Goal: Transaction & Acquisition: Purchase product/service

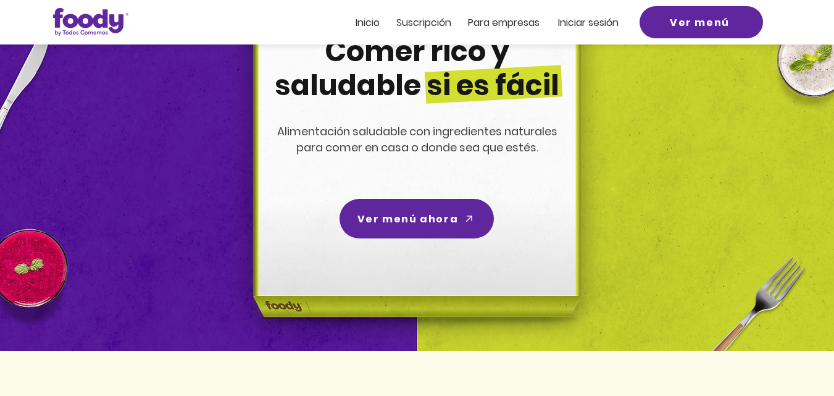
scroll to position [123, 0]
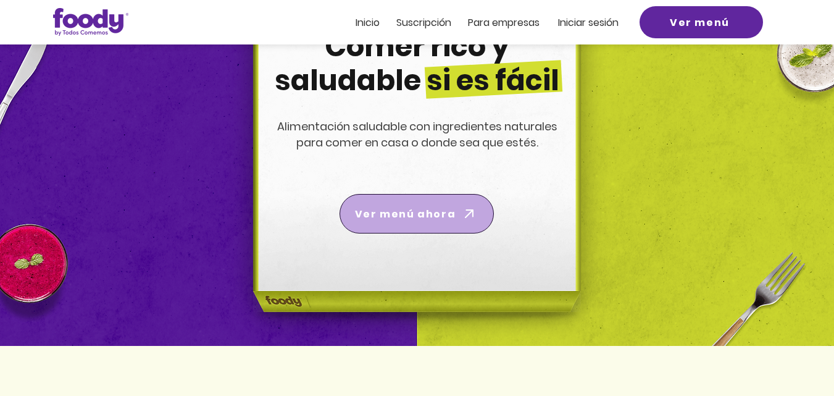
click at [415, 210] on span "Ver menú ahora" at bounding box center [405, 213] width 101 height 15
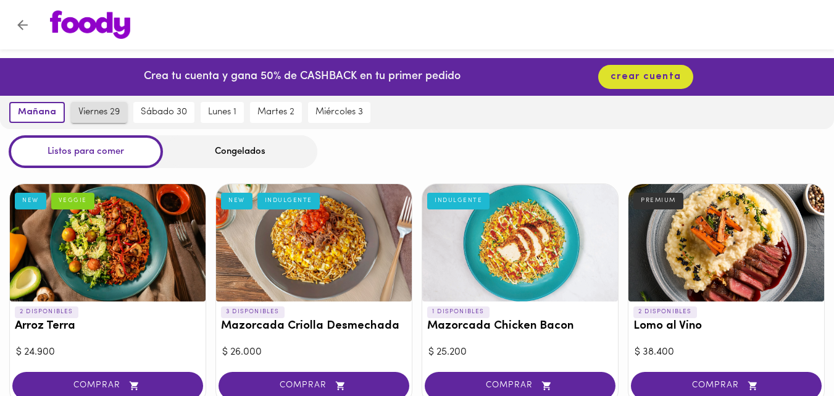
click at [92, 109] on span "viernes 29" at bounding box center [98, 112] width 41 height 11
click at [102, 107] on span "viernes 29" at bounding box center [97, 112] width 46 height 11
click at [27, 112] on span "mañana" at bounding box center [34, 112] width 35 height 11
click at [100, 109] on span "viernes 29" at bounding box center [98, 112] width 41 height 11
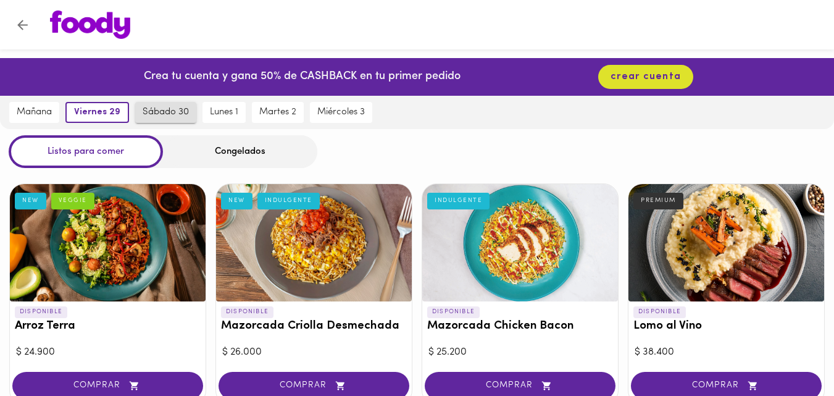
click at [165, 110] on span "sábado 30" at bounding box center [166, 112] width 46 height 11
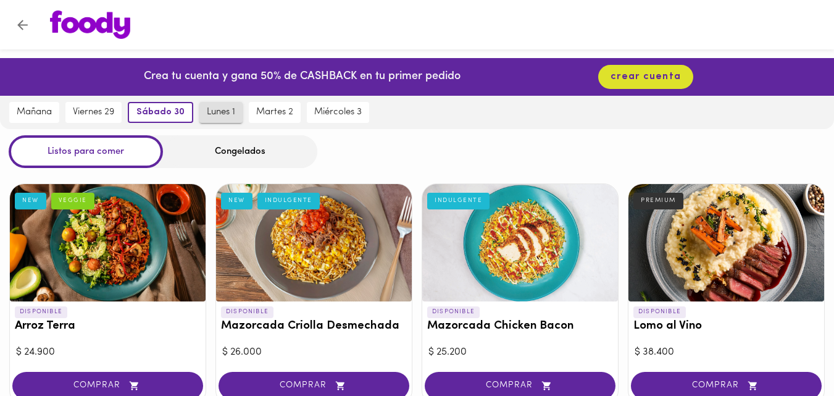
click at [215, 107] on span "lunes 1" at bounding box center [221, 112] width 28 height 11
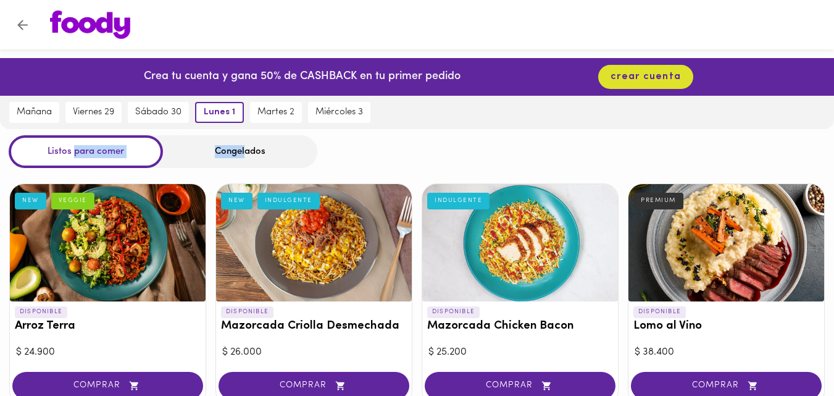
drag, startPoint x: 75, startPoint y: 146, endPoint x: 246, endPoint y: 152, distance: 171.7
click at [246, 152] on div "Listos para comer Congelados" at bounding box center [163, 151] width 309 height 33
click at [286, 149] on div "Congelados" at bounding box center [240, 151] width 154 height 33
click at [276, 155] on div "Congelados" at bounding box center [240, 151] width 154 height 33
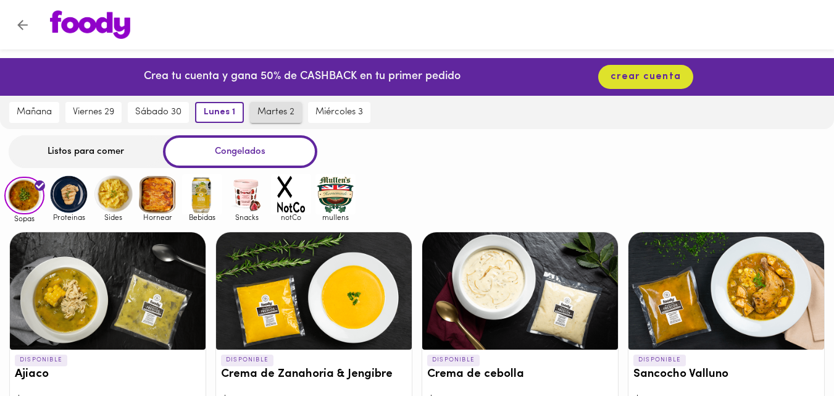
click at [278, 109] on span "martes 2" at bounding box center [275, 112] width 37 height 11
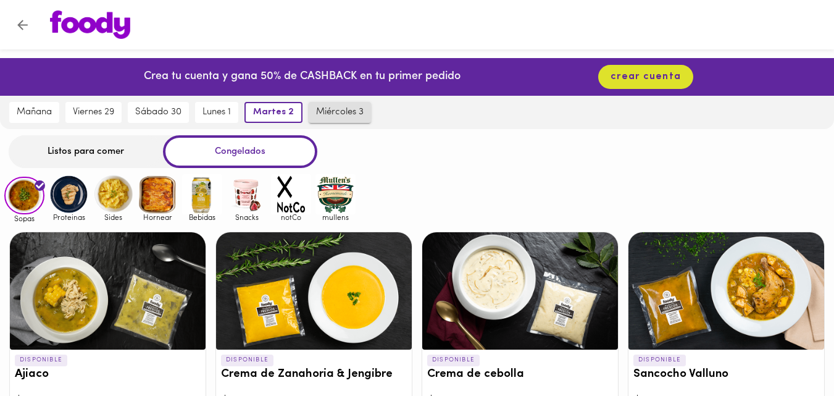
click at [363, 109] on span "miércoles 3" at bounding box center [340, 112] width 48 height 11
click at [407, 142] on div "Listos para comer Congelados" at bounding box center [417, 151] width 834 height 33
click at [72, 149] on div "Listos para comer" at bounding box center [86, 151] width 154 height 33
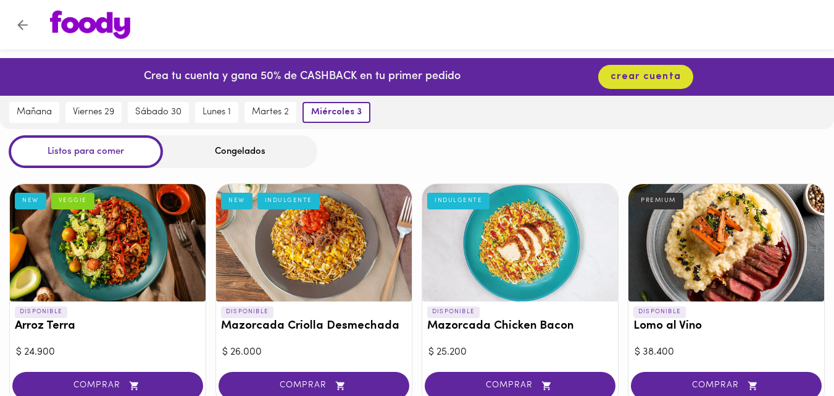
click at [139, 23] on div at bounding box center [428, 24] width 781 height 28
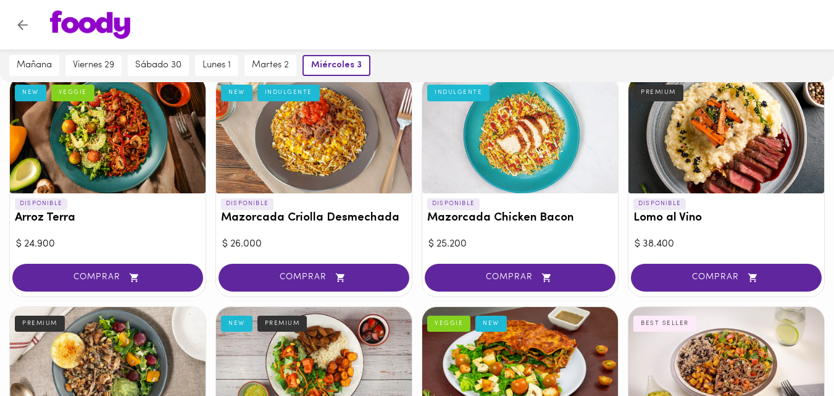
scroll to position [123, 0]
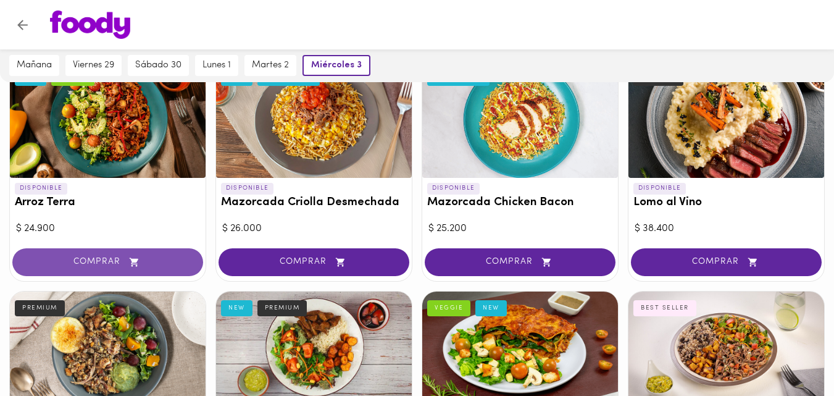
click at [100, 262] on span "COMPRAR" at bounding box center [108, 262] width 160 height 10
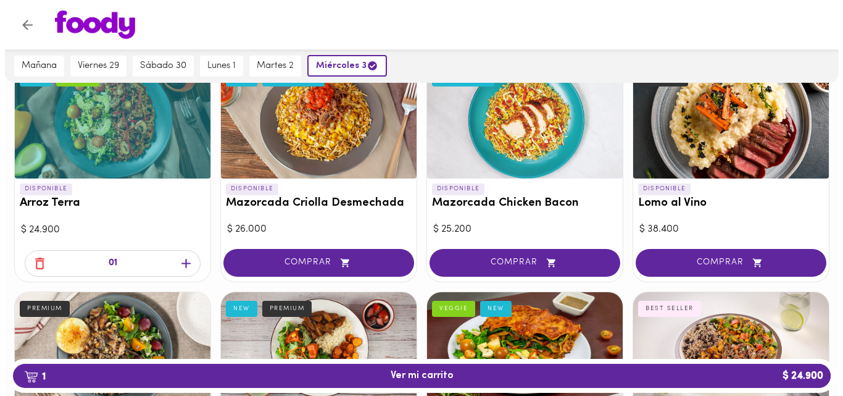
scroll to position [124, 0]
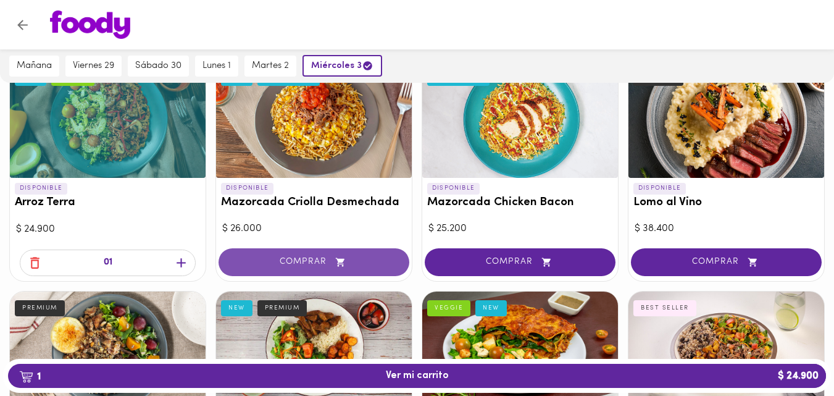
click at [314, 257] on span "COMPRAR" at bounding box center [314, 262] width 160 height 10
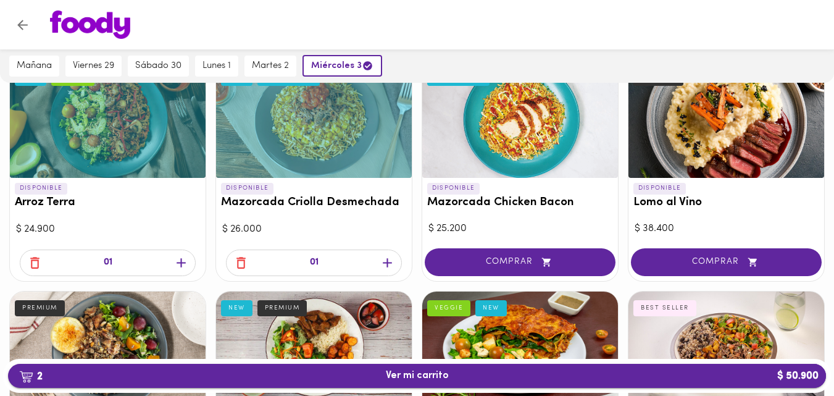
click at [409, 372] on span "2 Ver mi carrito $ 50.900" at bounding box center [417, 376] width 63 height 12
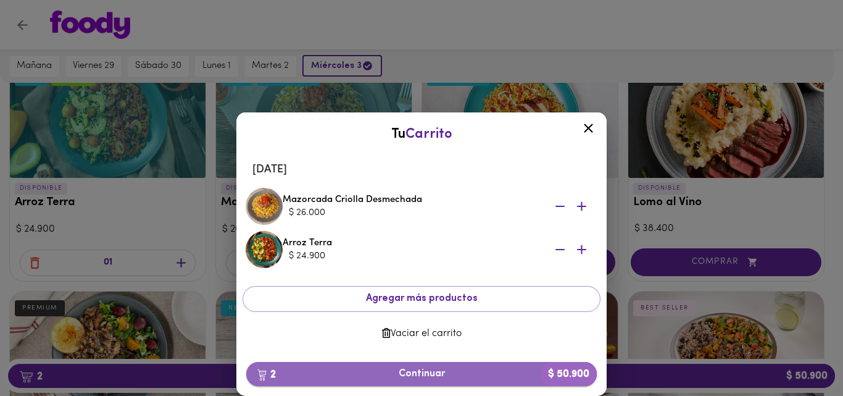
click at [430, 374] on span "2 Continuar $ 50.900" at bounding box center [421, 374] width 331 height 12
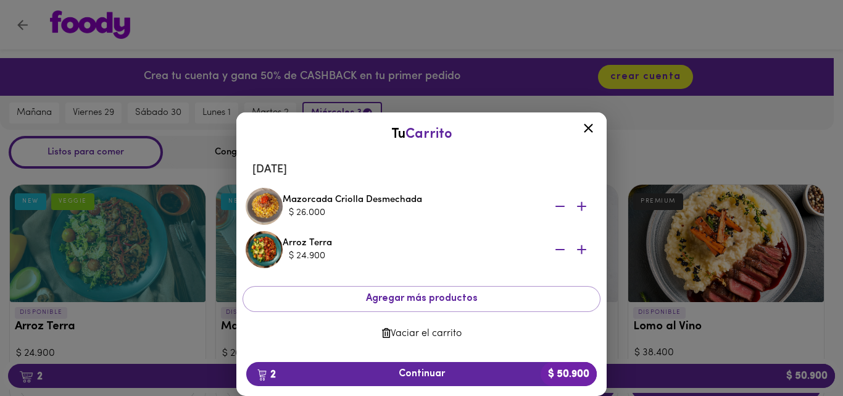
click at [592, 126] on icon at bounding box center [588, 127] width 15 height 15
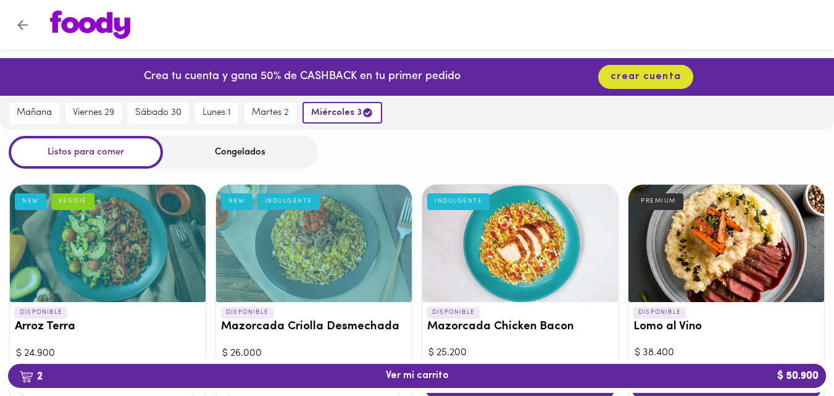
click at [441, 117] on div "mañana viernes 29 sábado 30 lunes 1 martes 2 miércoles 3" at bounding box center [417, 113] width 834 height 34
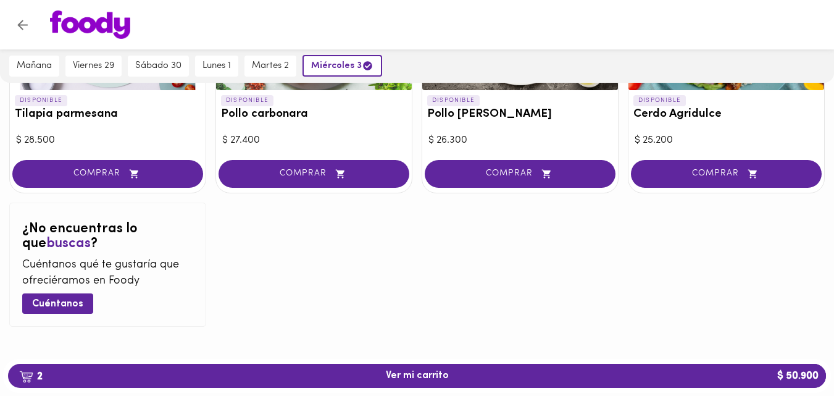
scroll to position [1365, 0]
